Goal: Entertainment & Leisure: Browse casually

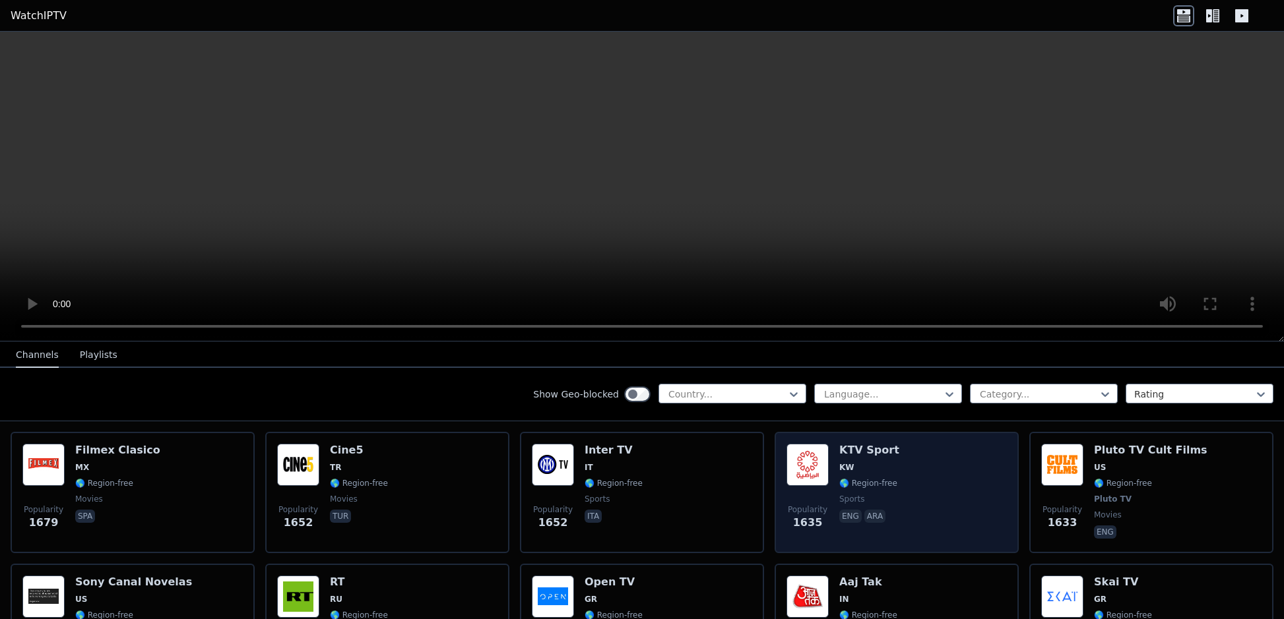
scroll to position [1055, 0]
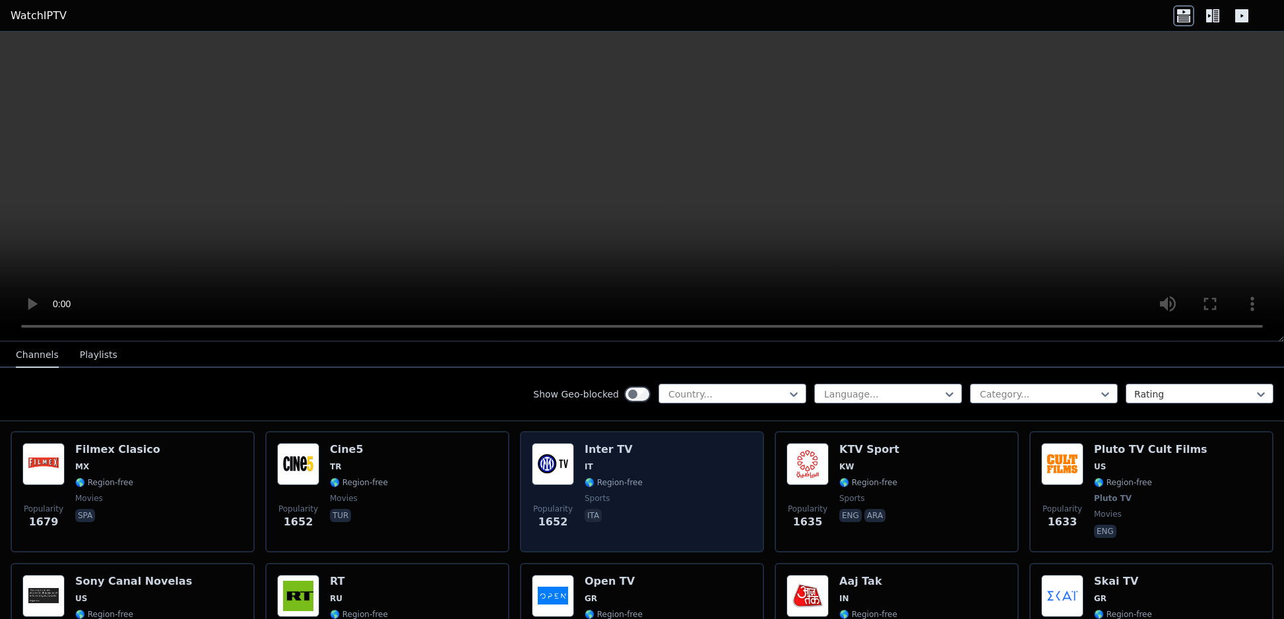
click at [613, 462] on span "IT" at bounding box center [613, 467] width 58 height 11
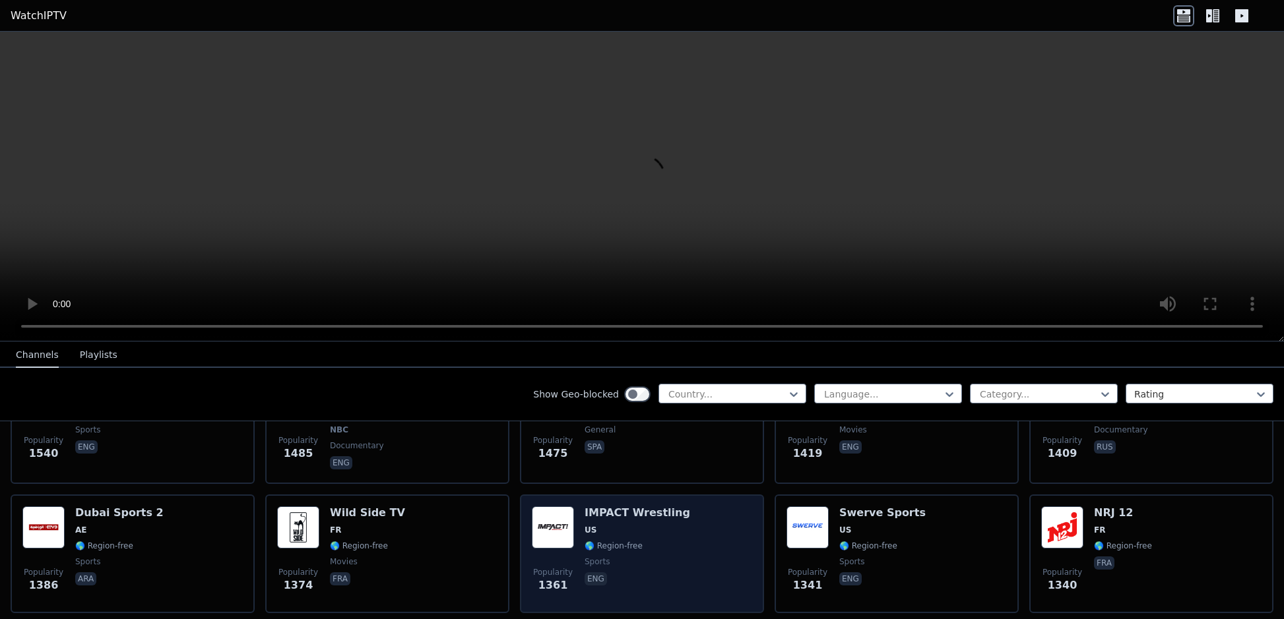
scroll to position [1451, 0]
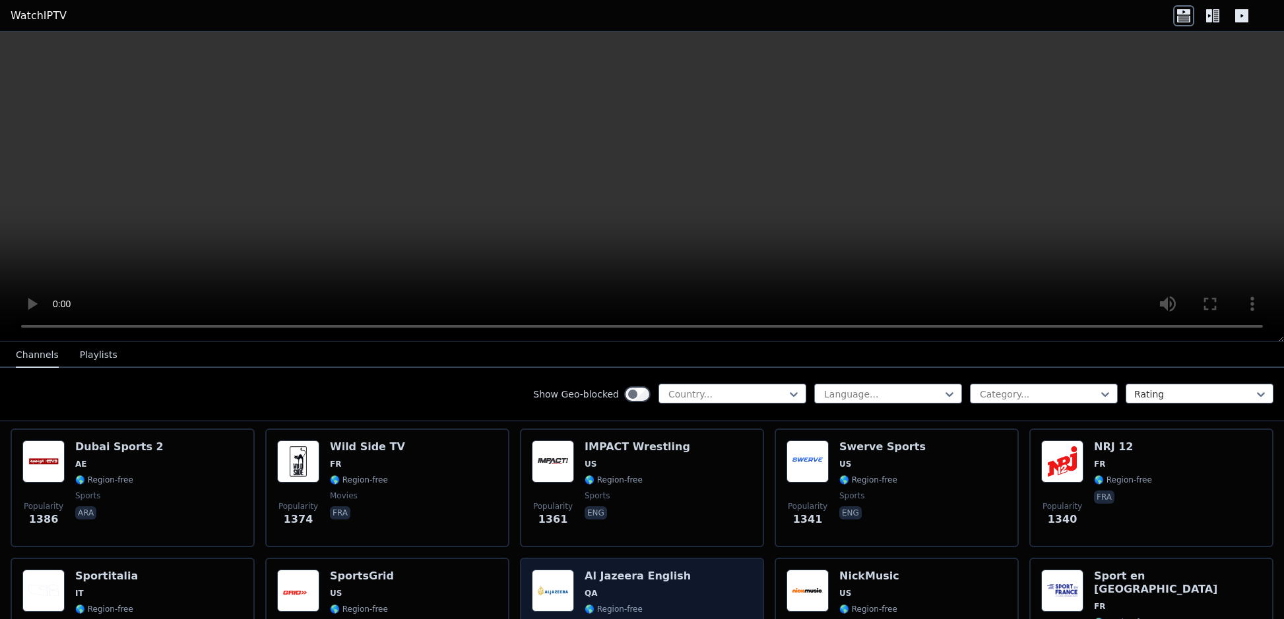
click at [653, 588] on span "QA" at bounding box center [637, 593] width 106 height 11
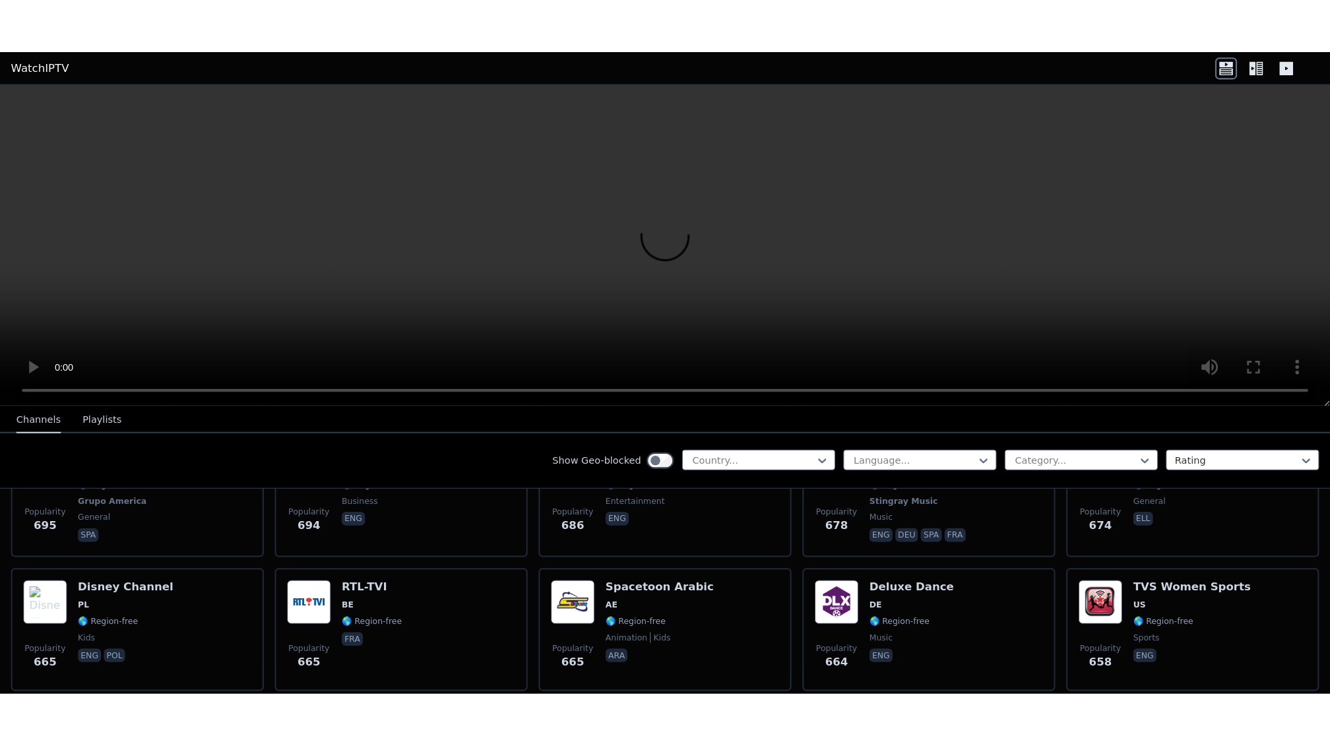
scroll to position [3694, 0]
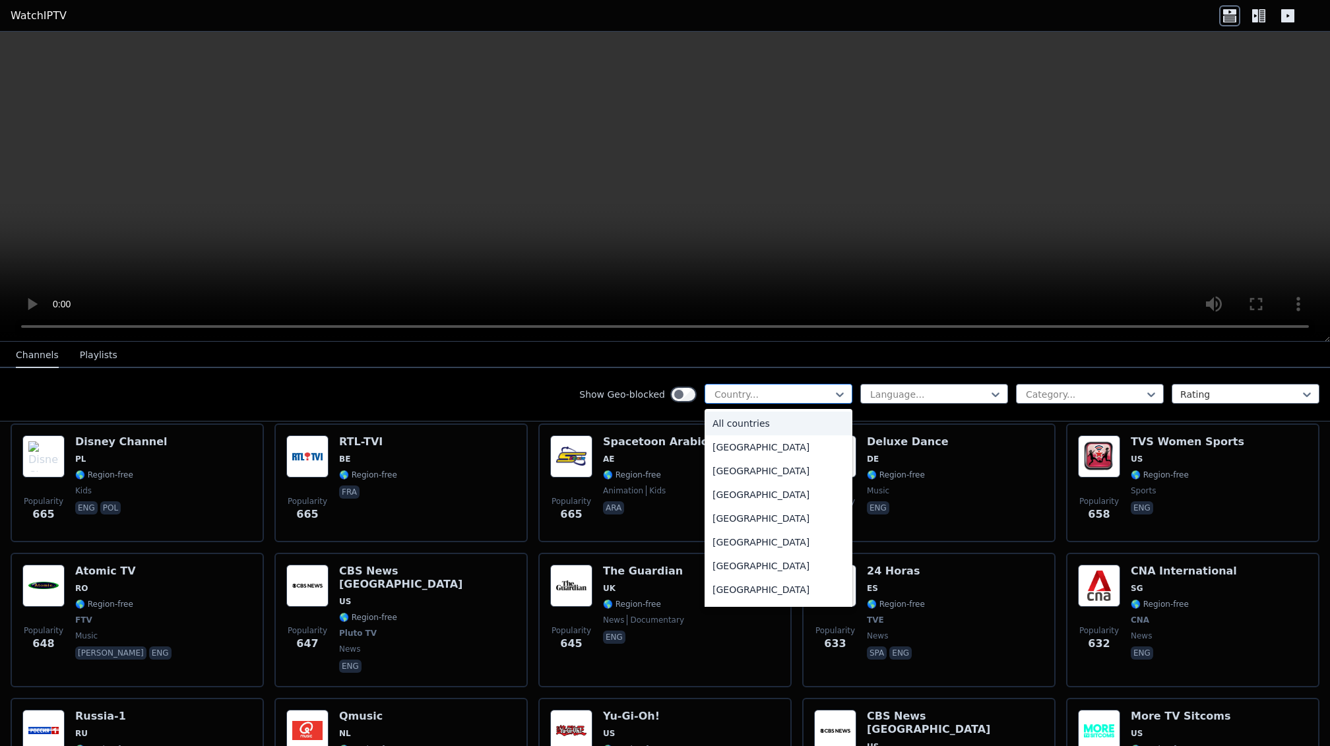
click at [770, 385] on div "Country..." at bounding box center [778, 394] width 148 height 20
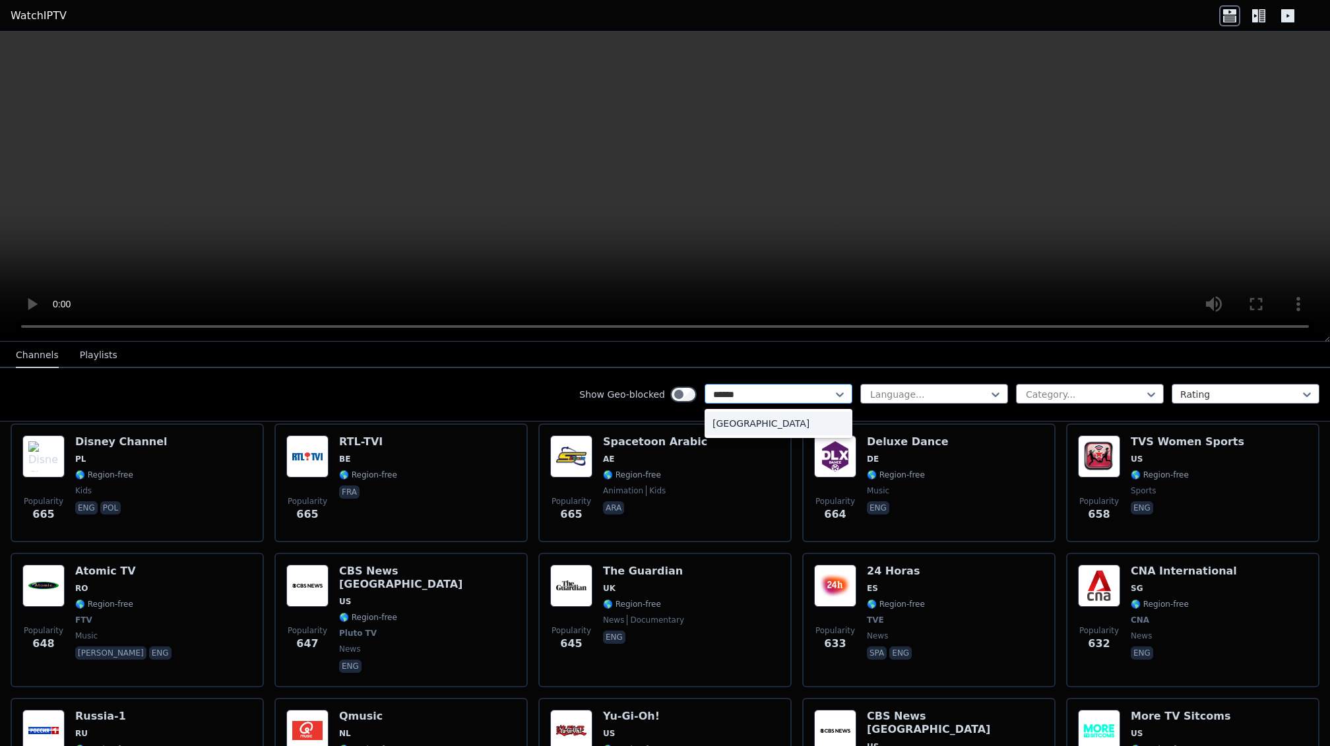
type input "*******"
click at [757, 425] on div "[GEOGRAPHIC_DATA]" at bounding box center [778, 424] width 148 height 24
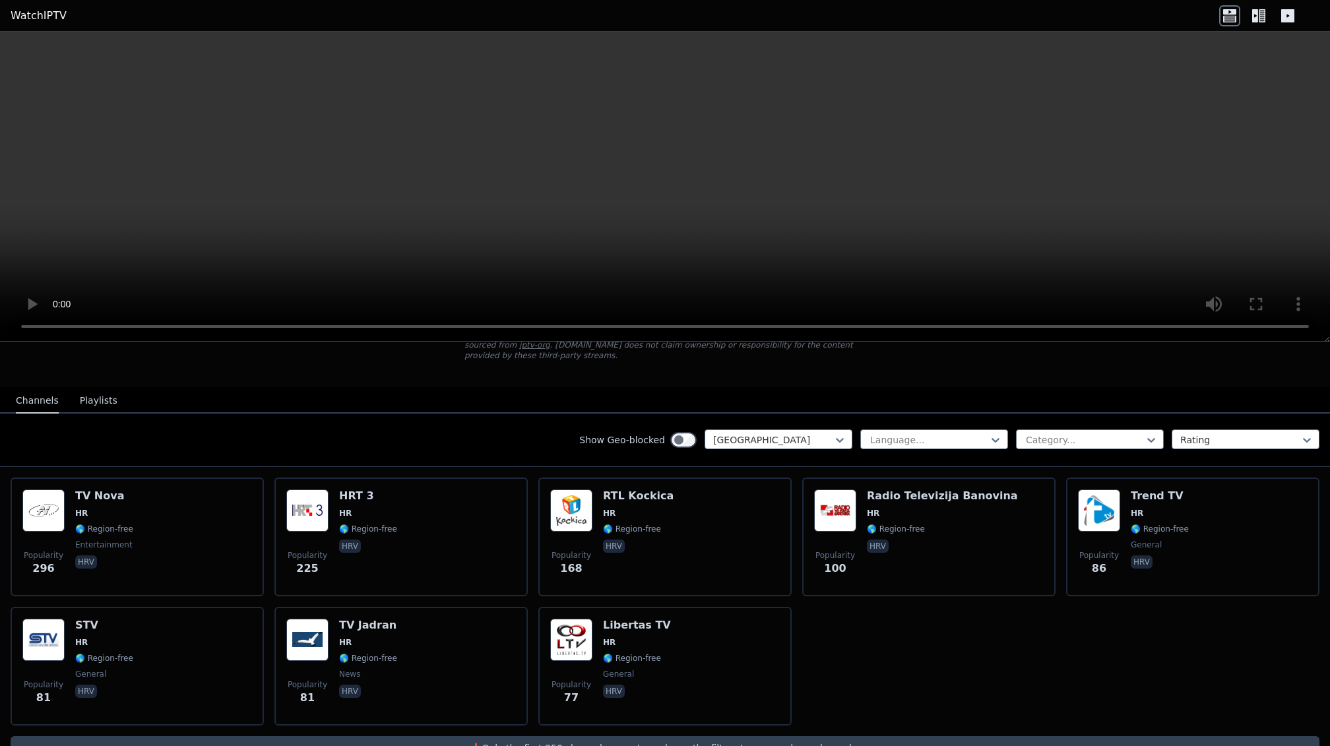
scroll to position [122, 0]
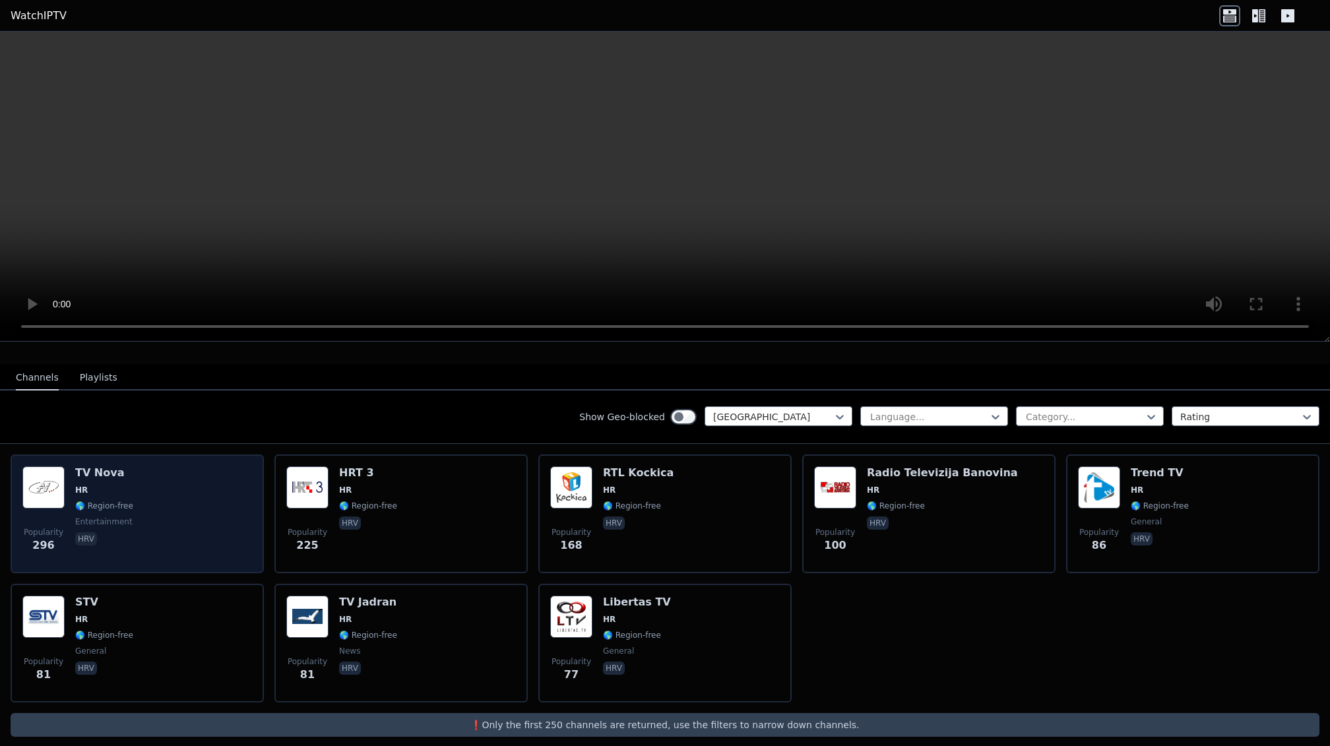
click at [127, 494] on div "Popularity 296 TV Nova HR 🌎 Region-free entertainment hrv" at bounding box center [137, 513] width 230 height 95
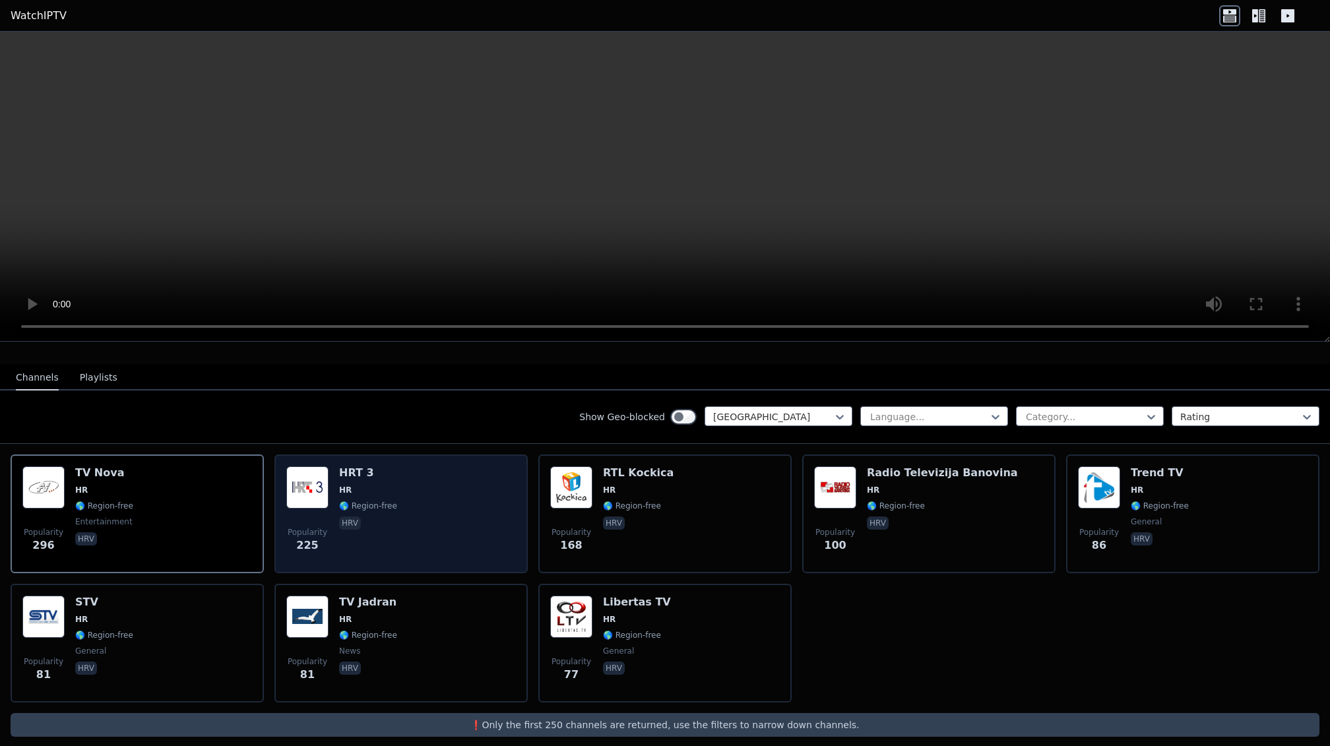
click at [377, 502] on div "HRT 3 HR 🌎 Region-free hrv" at bounding box center [368, 513] width 58 height 95
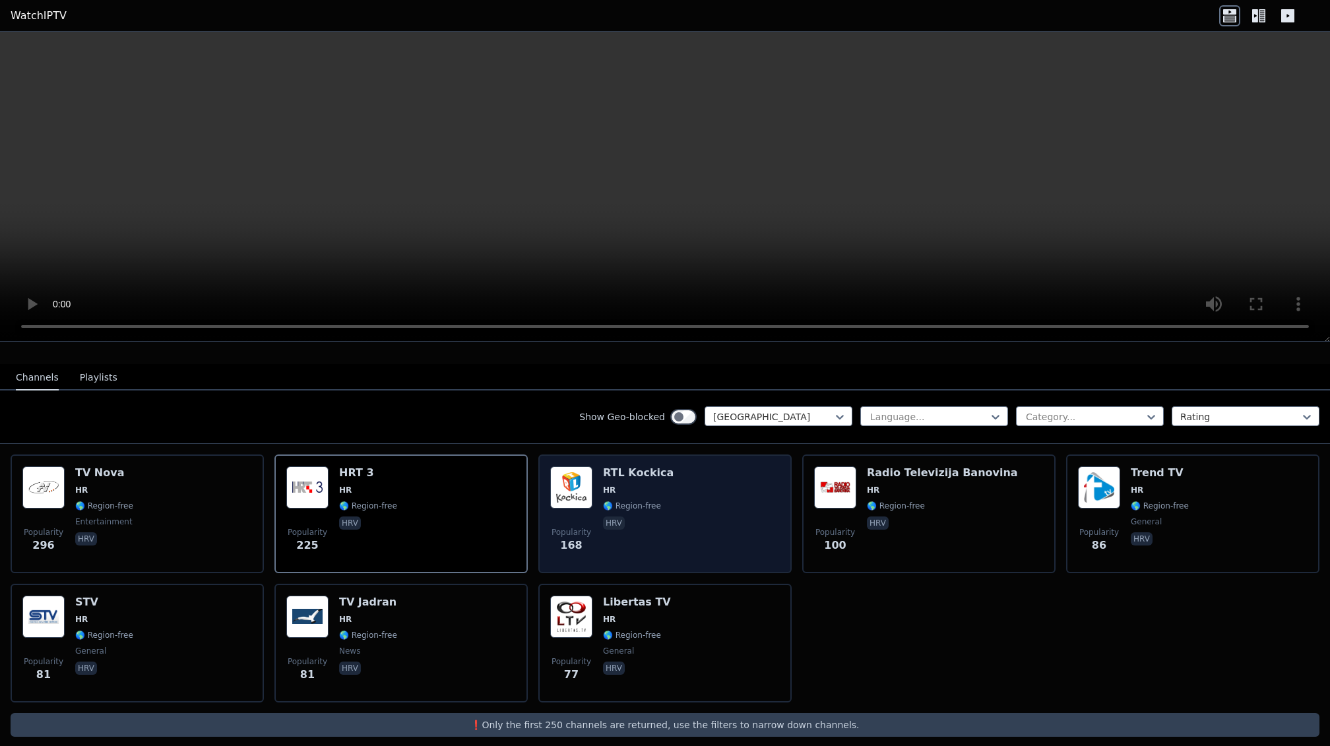
click at [671, 472] on div "Popularity 168 RTL Kockica HR 🌎 Region-free hrv" at bounding box center [665, 513] width 230 height 95
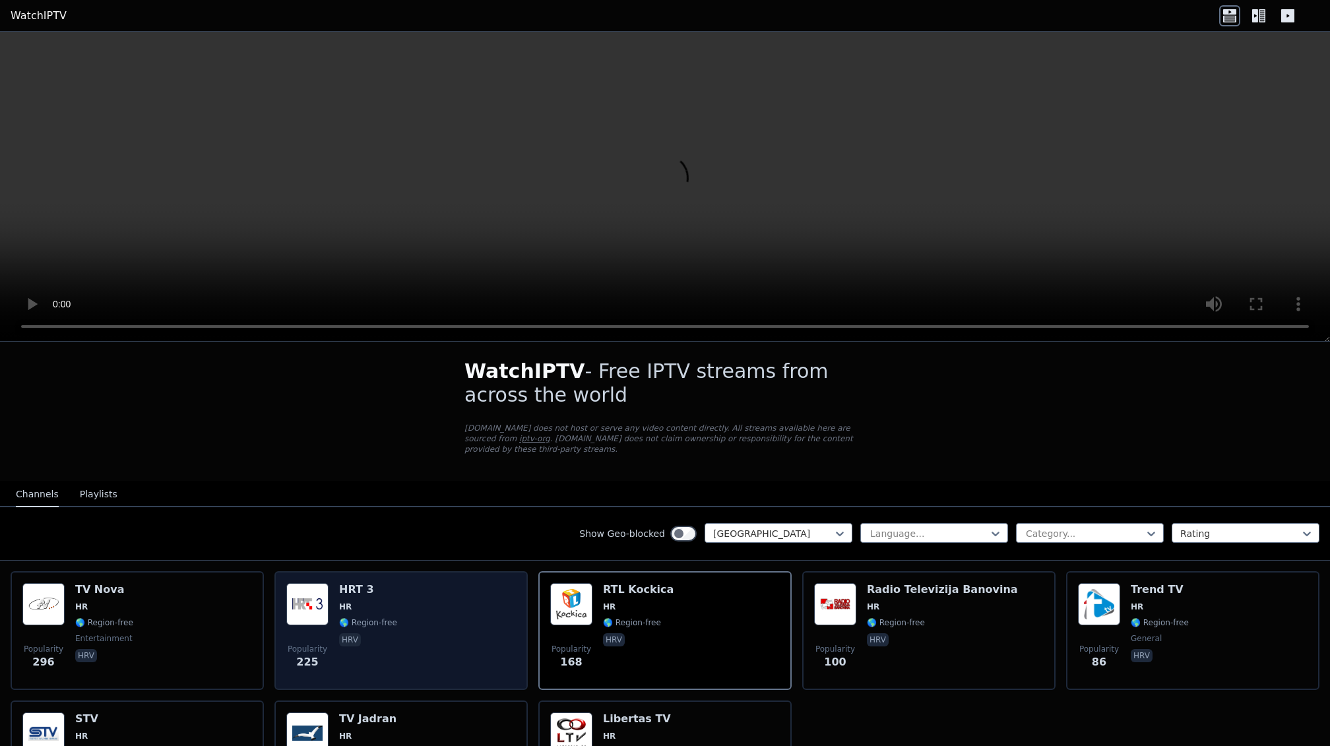
scroll to position [0, 0]
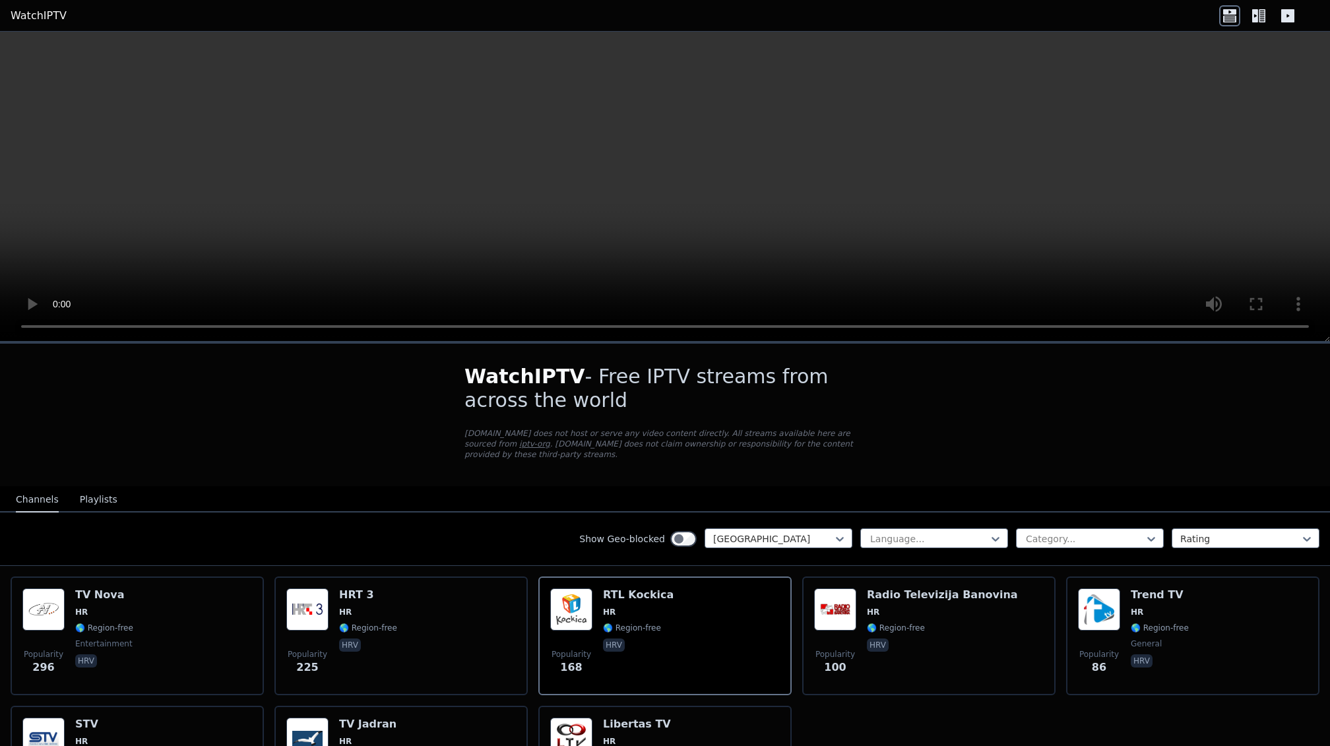
drag, startPoint x: 966, startPoint y: 466, endPoint x: 966, endPoint y: 459, distance: 7.3
click at [98, 487] on button "Playlists" at bounding box center [99, 499] width 38 height 25
